Goal: Task Accomplishment & Management: Manage account settings

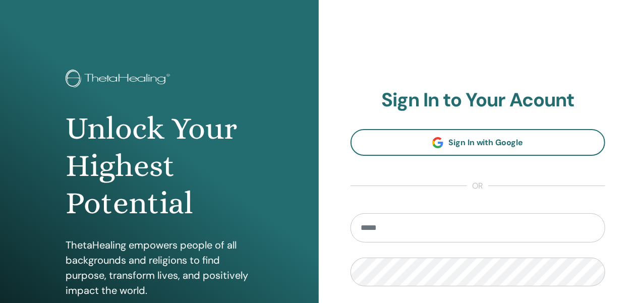
type input "**********"
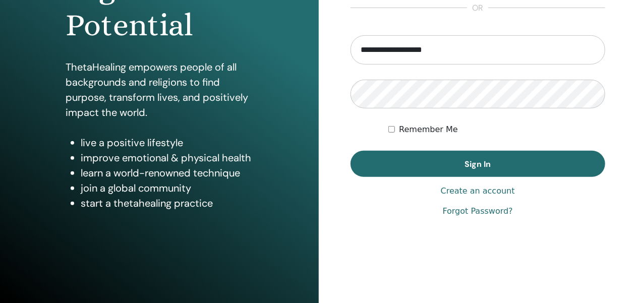
scroll to position [181, 0]
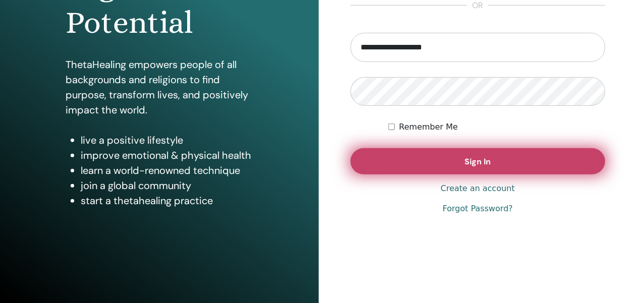
click at [529, 164] on button "Sign In" at bounding box center [477, 161] width 255 height 26
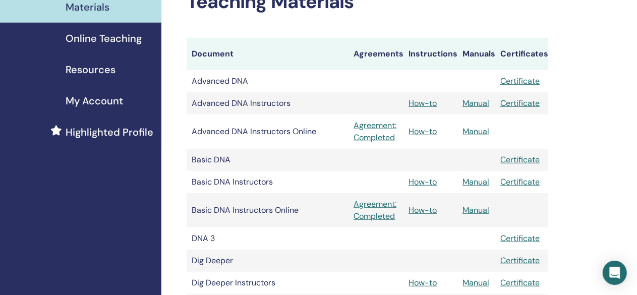
scroll to position [120, 0]
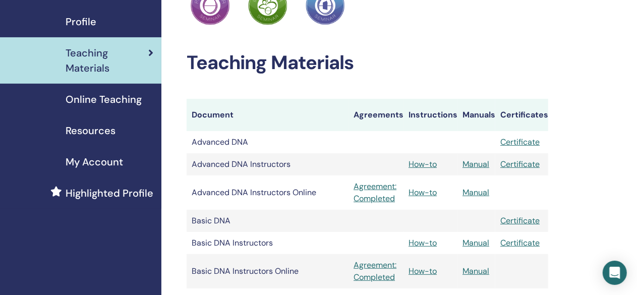
click at [100, 163] on span "My Account" at bounding box center [94, 161] width 57 height 15
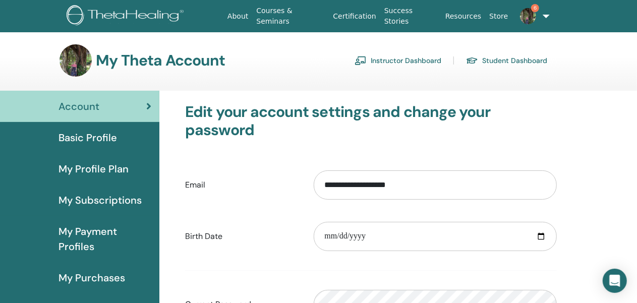
click at [402, 62] on link "Instructor Dashboard" at bounding box center [397, 60] width 87 height 16
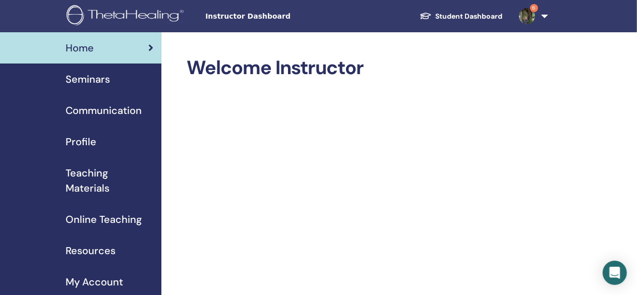
click at [81, 139] on span "Profile" at bounding box center [81, 141] width 31 height 15
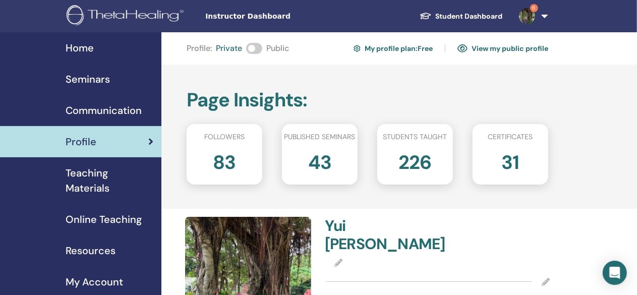
click at [259, 47] on span at bounding box center [254, 48] width 16 height 11
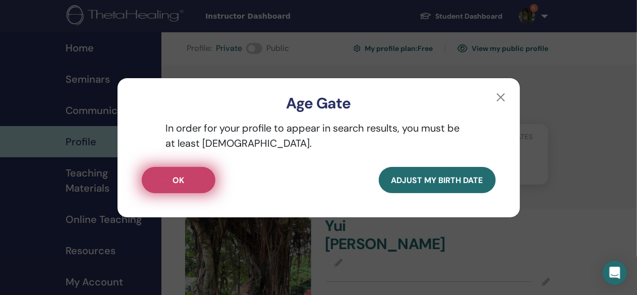
click at [175, 180] on span "OK" at bounding box center [178, 180] width 12 height 11
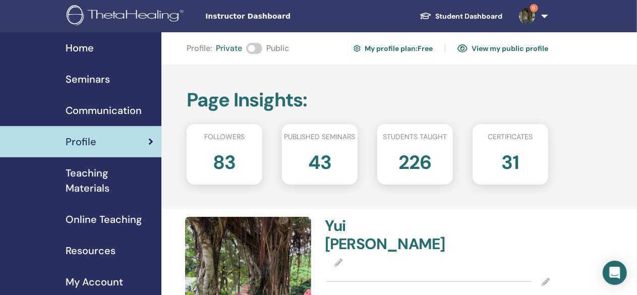
click at [255, 51] on span at bounding box center [254, 48] width 16 height 11
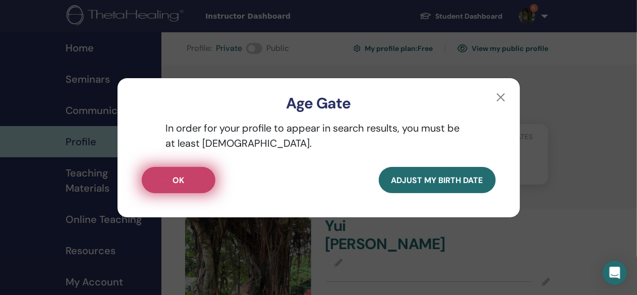
click at [201, 175] on button "OK" at bounding box center [179, 180] width 74 height 26
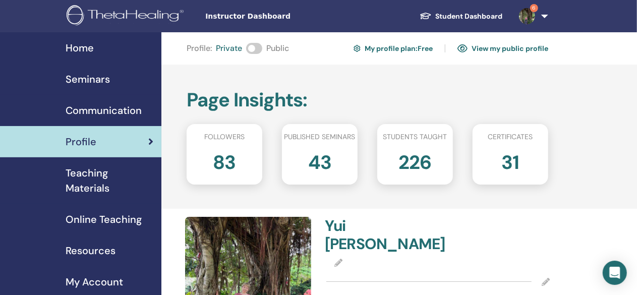
click at [520, 49] on link "View my public profile" at bounding box center [502, 48] width 91 height 16
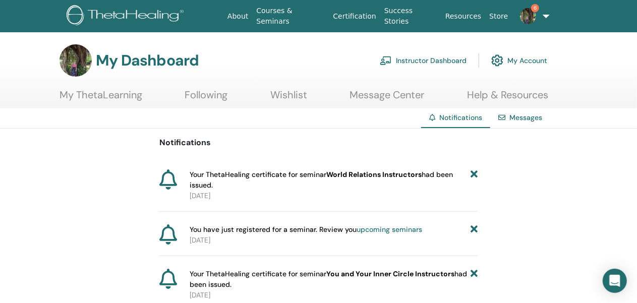
click at [473, 174] on icon at bounding box center [473, 179] width 7 height 21
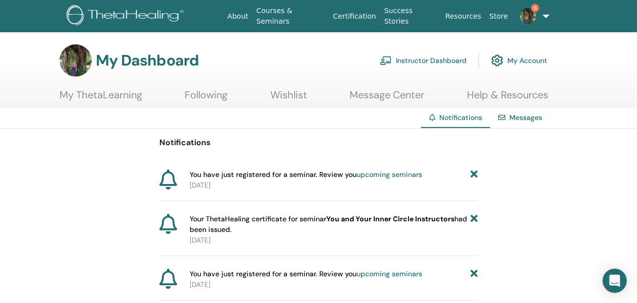
click at [473, 174] on icon at bounding box center [473, 174] width 7 height 11
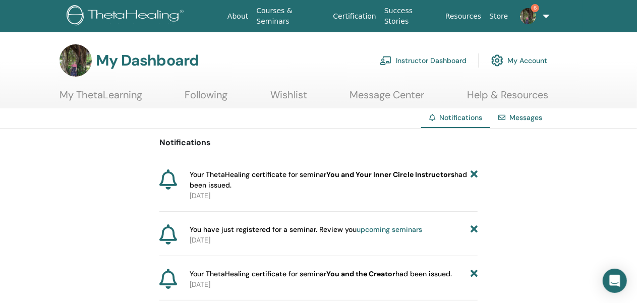
click at [473, 174] on icon at bounding box center [473, 179] width 7 height 21
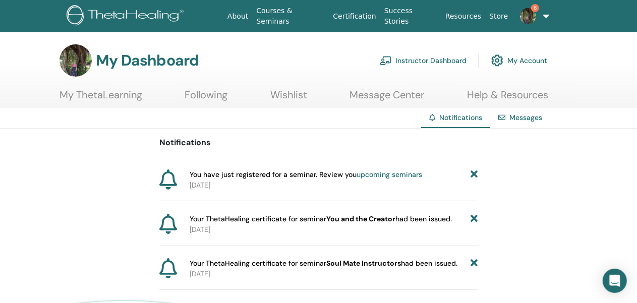
click at [473, 174] on icon at bounding box center [473, 174] width 7 height 11
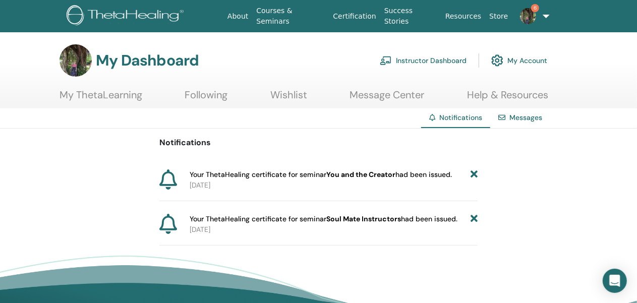
click at [473, 174] on icon at bounding box center [473, 174] width 7 height 11
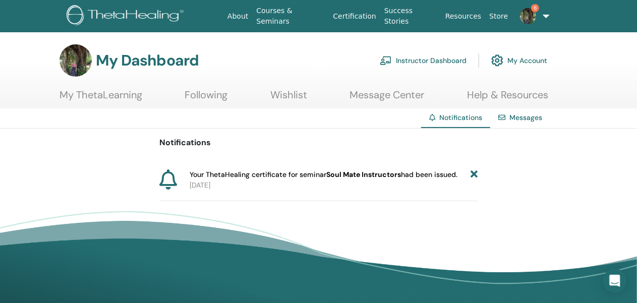
click at [473, 174] on icon at bounding box center [473, 174] width 7 height 11
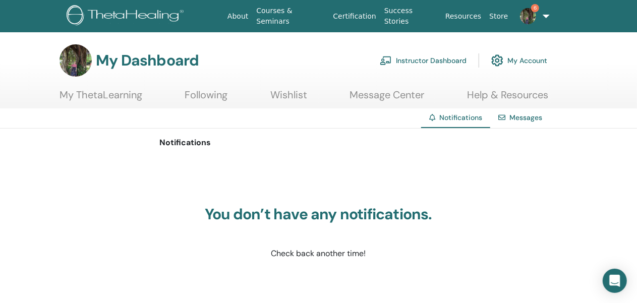
click at [433, 58] on link "Instructor Dashboard" at bounding box center [423, 60] width 87 height 22
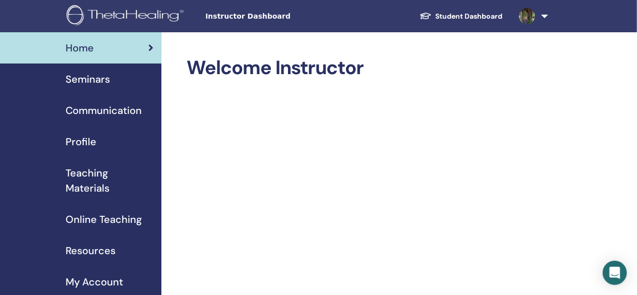
click at [85, 217] on span "Online Teaching" at bounding box center [104, 219] width 76 height 15
